Goal: Check status: Check status

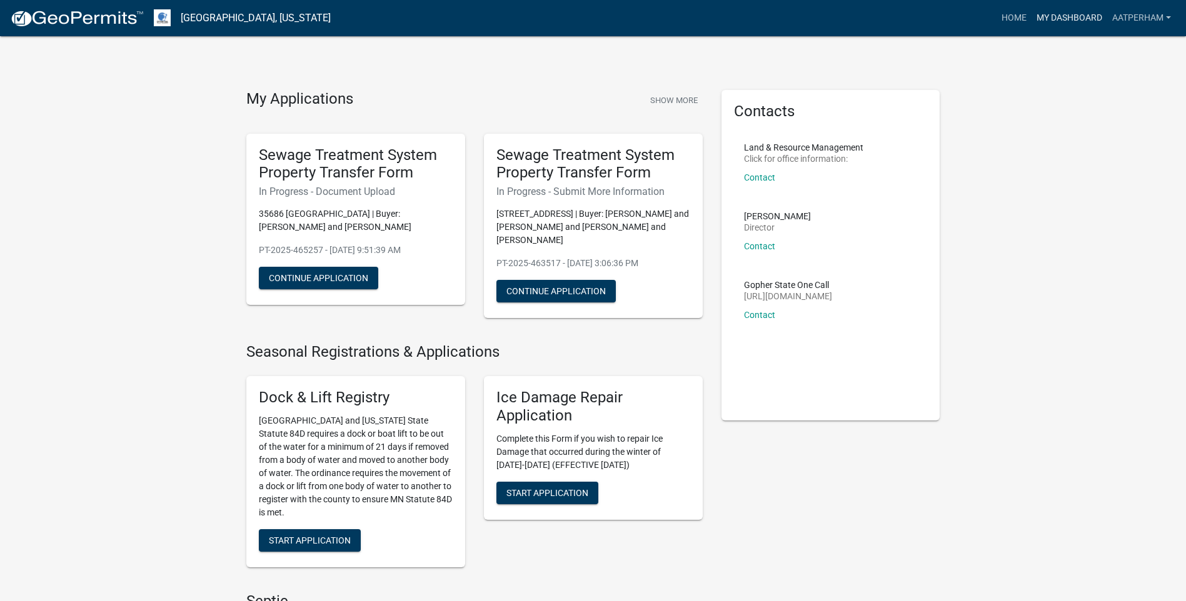
click at [1069, 13] on link "My Dashboard" at bounding box center [1069, 18] width 76 height 24
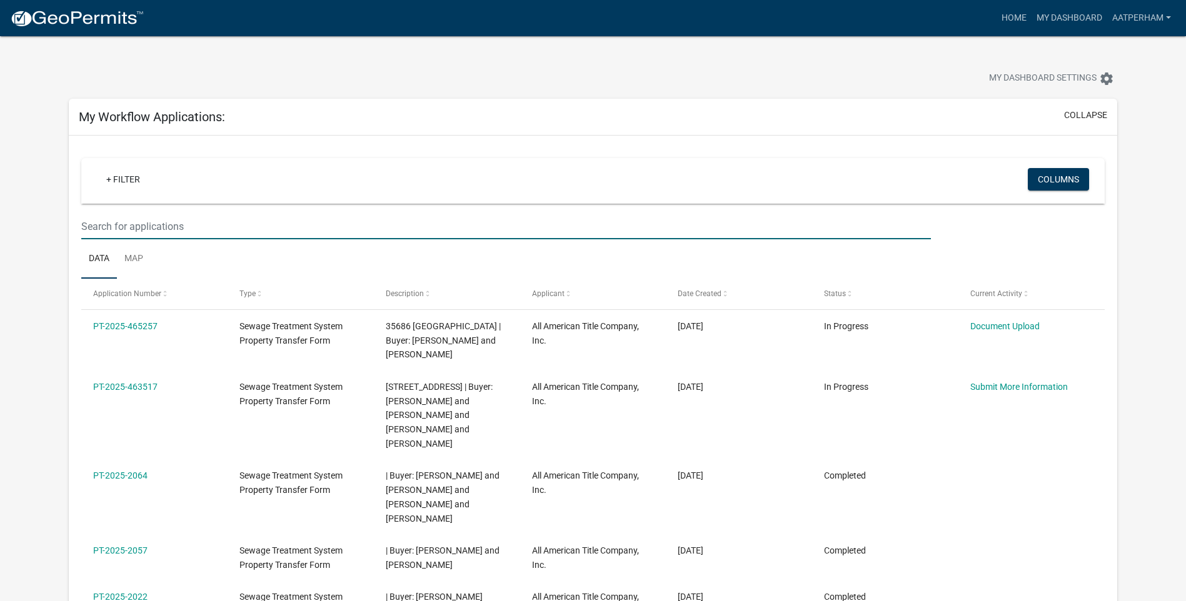
click at [203, 229] on input "text" at bounding box center [506, 227] width 850 height 26
type input "torgerson"
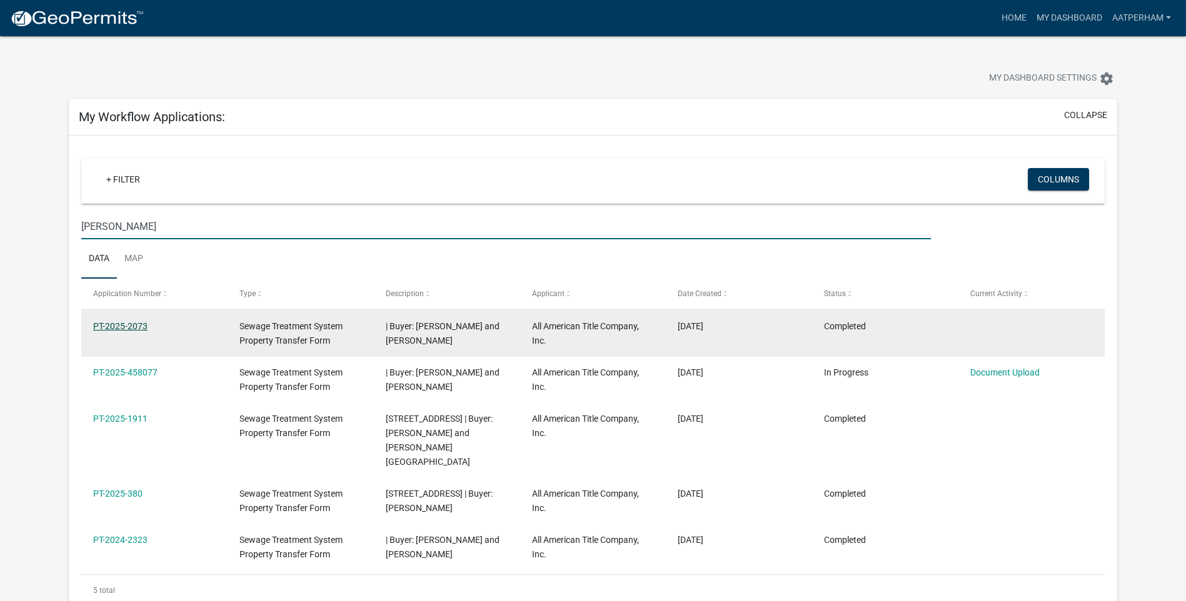
click at [128, 328] on link "PT-2025-2073" at bounding box center [120, 326] width 54 height 10
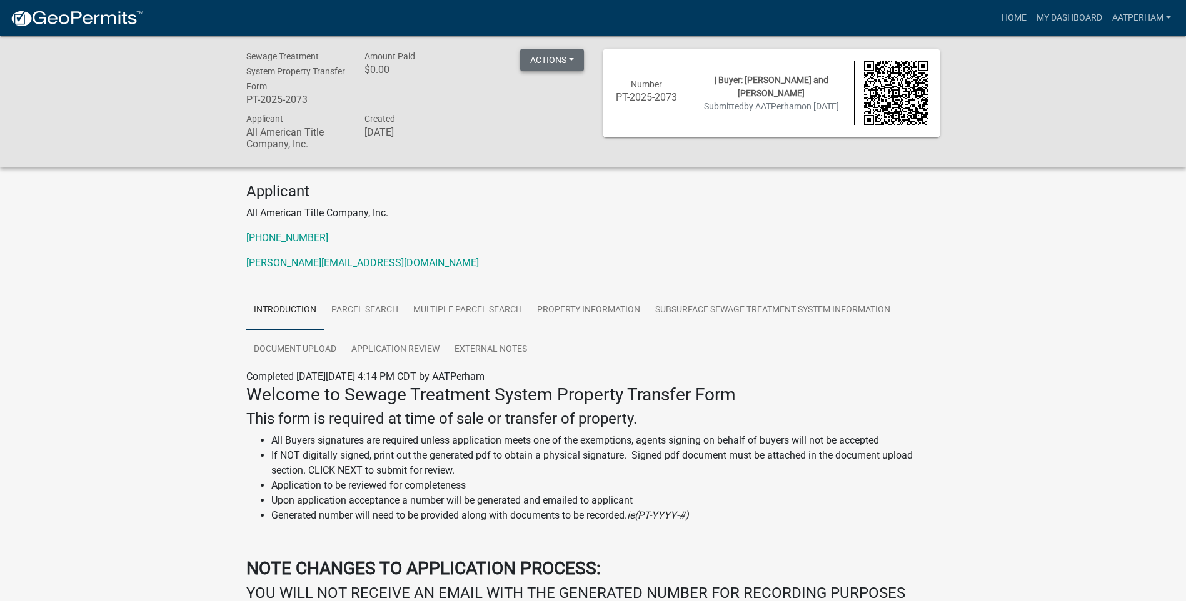
click at [552, 56] on button "Actions" at bounding box center [552, 60] width 64 height 23
click at [583, 94] on link "Printer Friendly" at bounding box center [570, 93] width 100 height 30
